Goal: Go to known website: Go to known website

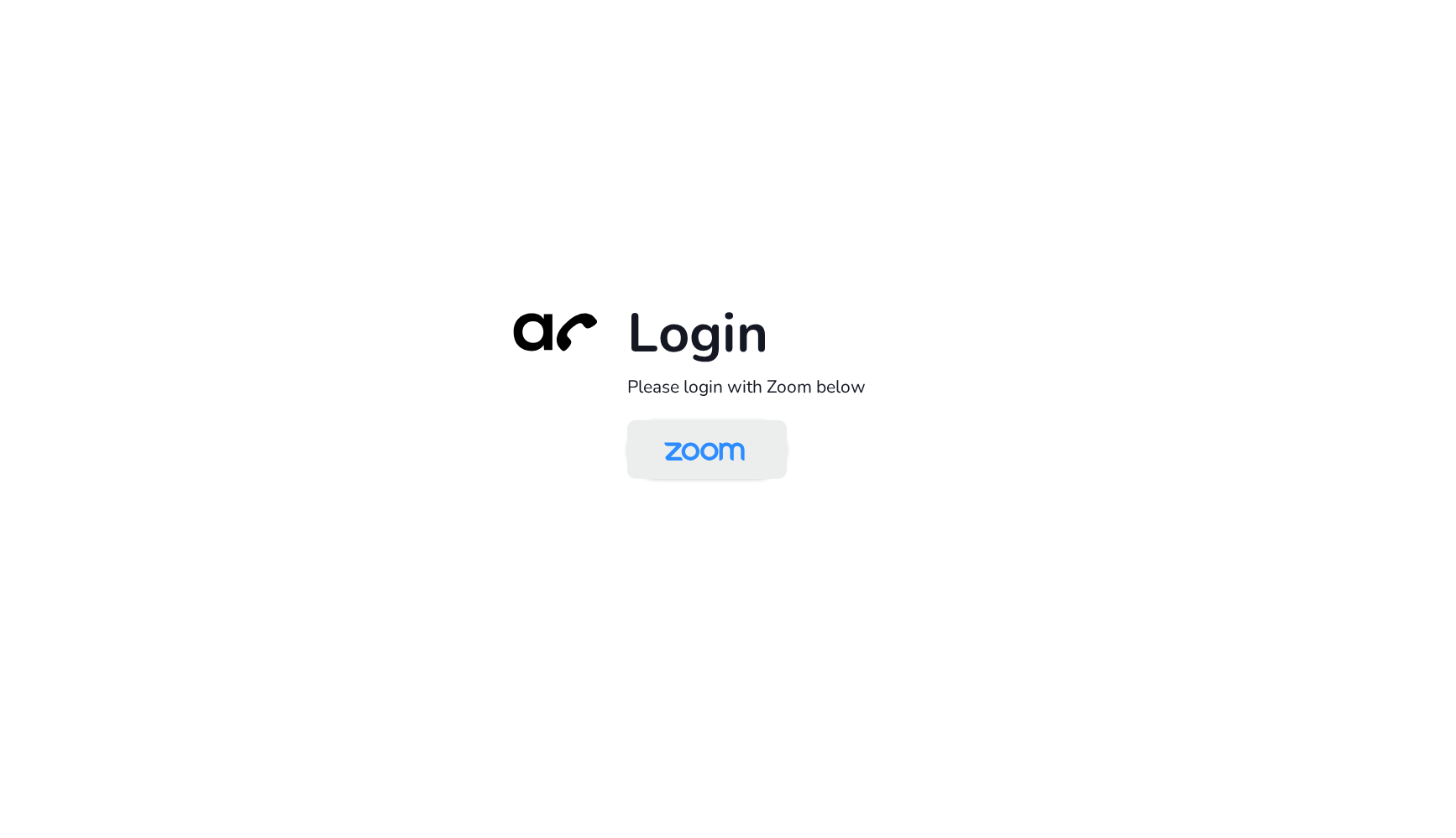
click at [707, 455] on img at bounding box center [705, 451] width 116 height 55
